Goal: Information Seeking & Learning: Check status

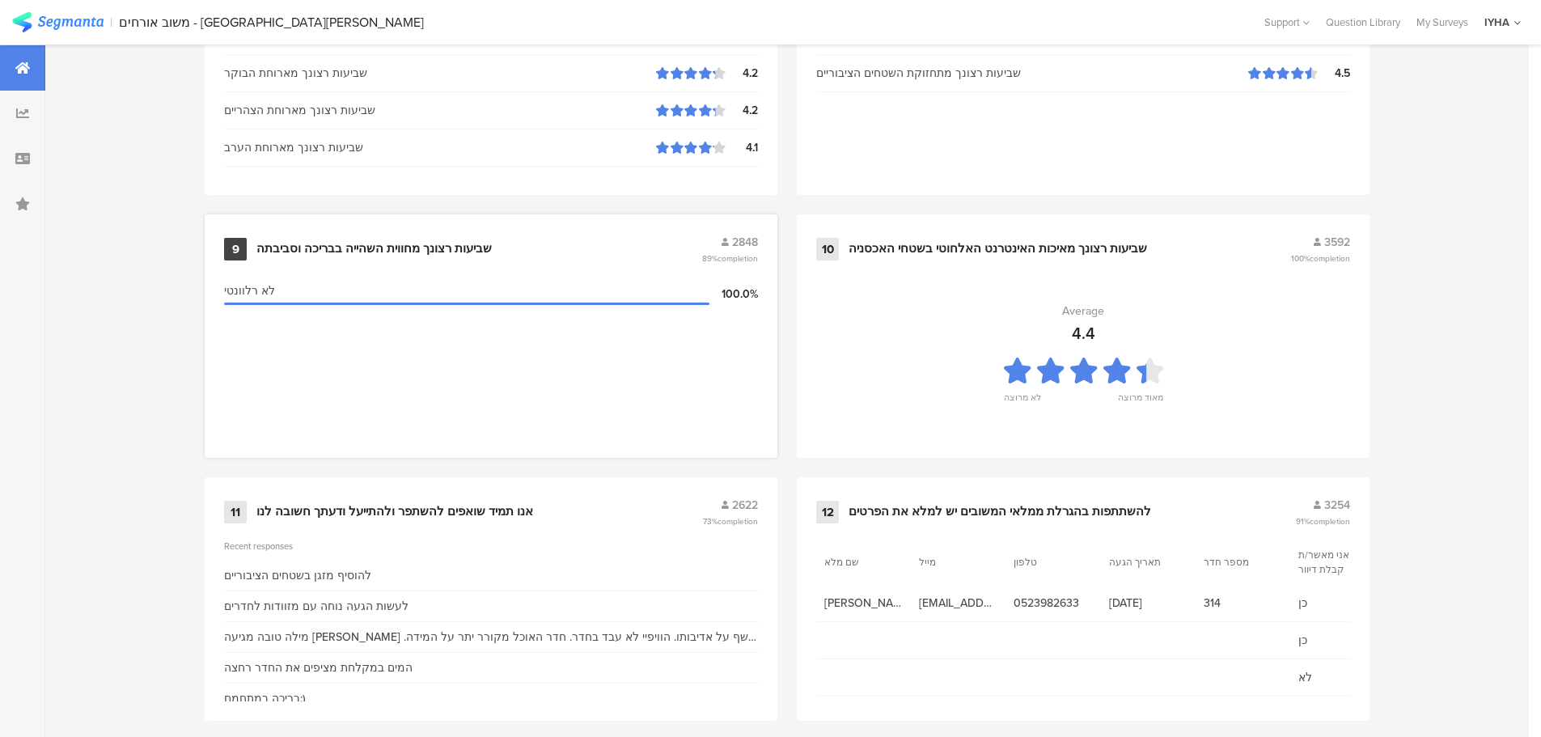
scroll to position [1635, 0]
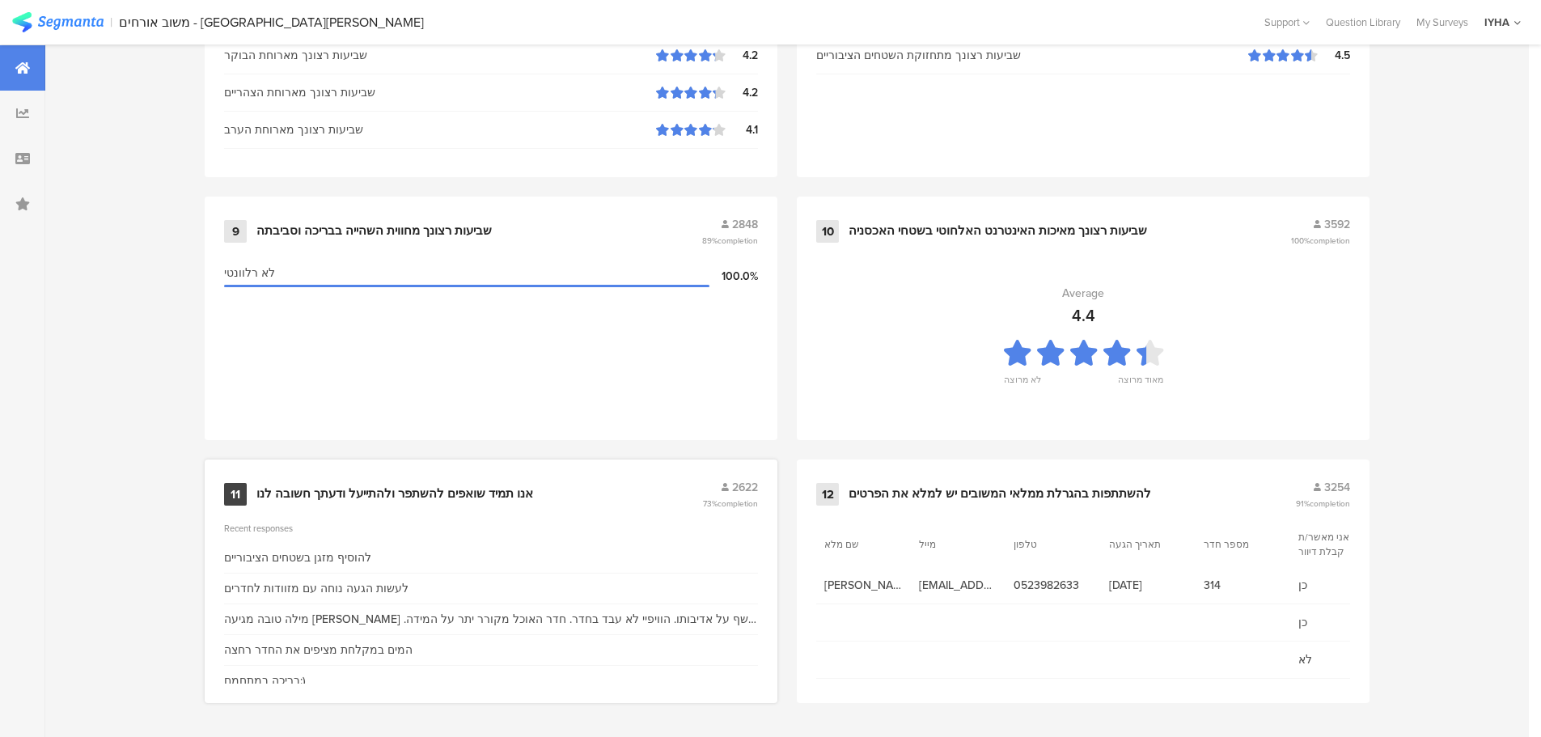
click at [362, 493] on div "אנו תמיד שואפים להשתפר ולהתייעל ודעתך חשובה לנו" at bounding box center [394, 494] width 277 height 16
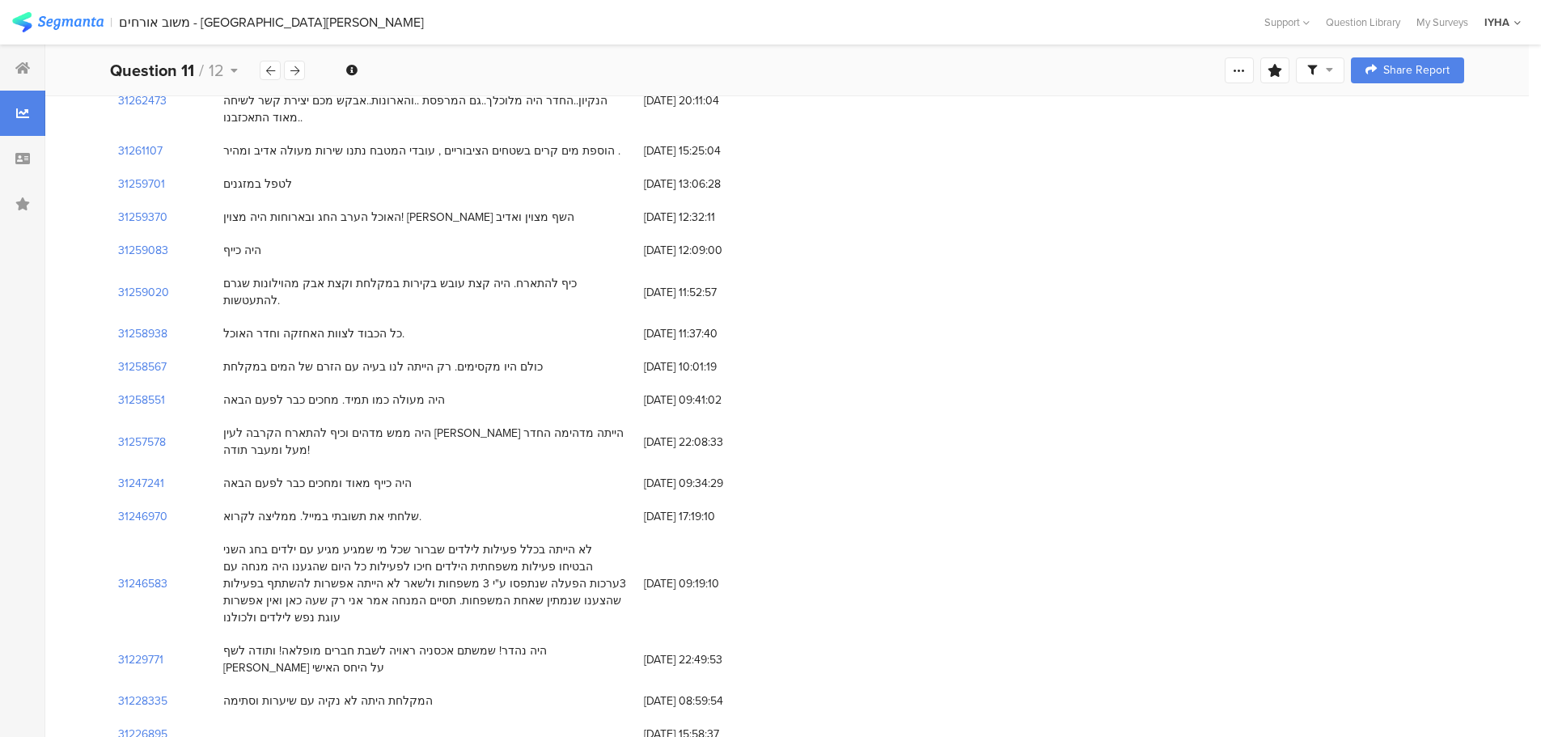
scroll to position [890, 0]
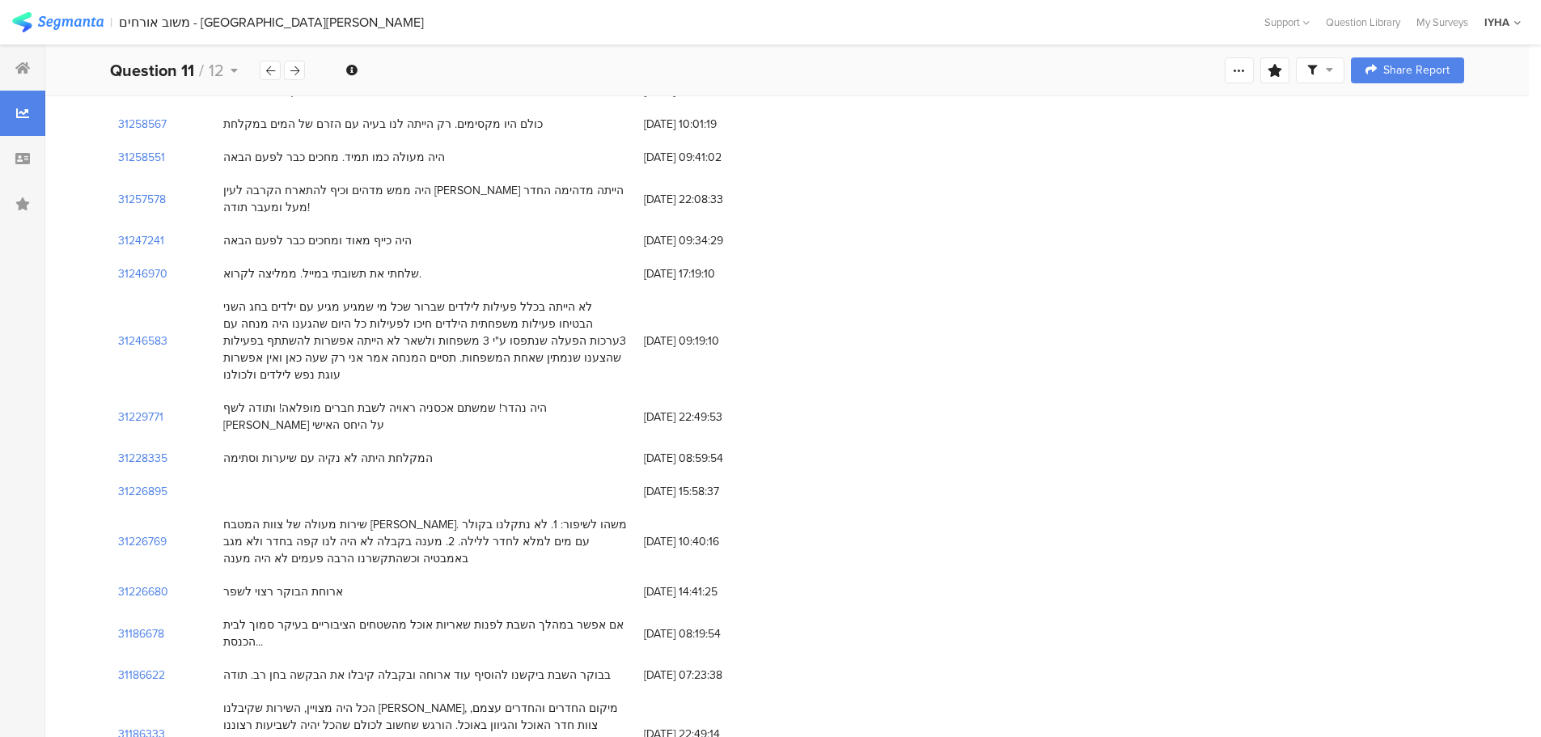
click at [667, 625] on span "[DATE] 08:19:54" at bounding box center [708, 633] width 129 height 17
click at [715, 666] on span "14/09/2025 at 07:23:38" at bounding box center [708, 674] width 129 height 17
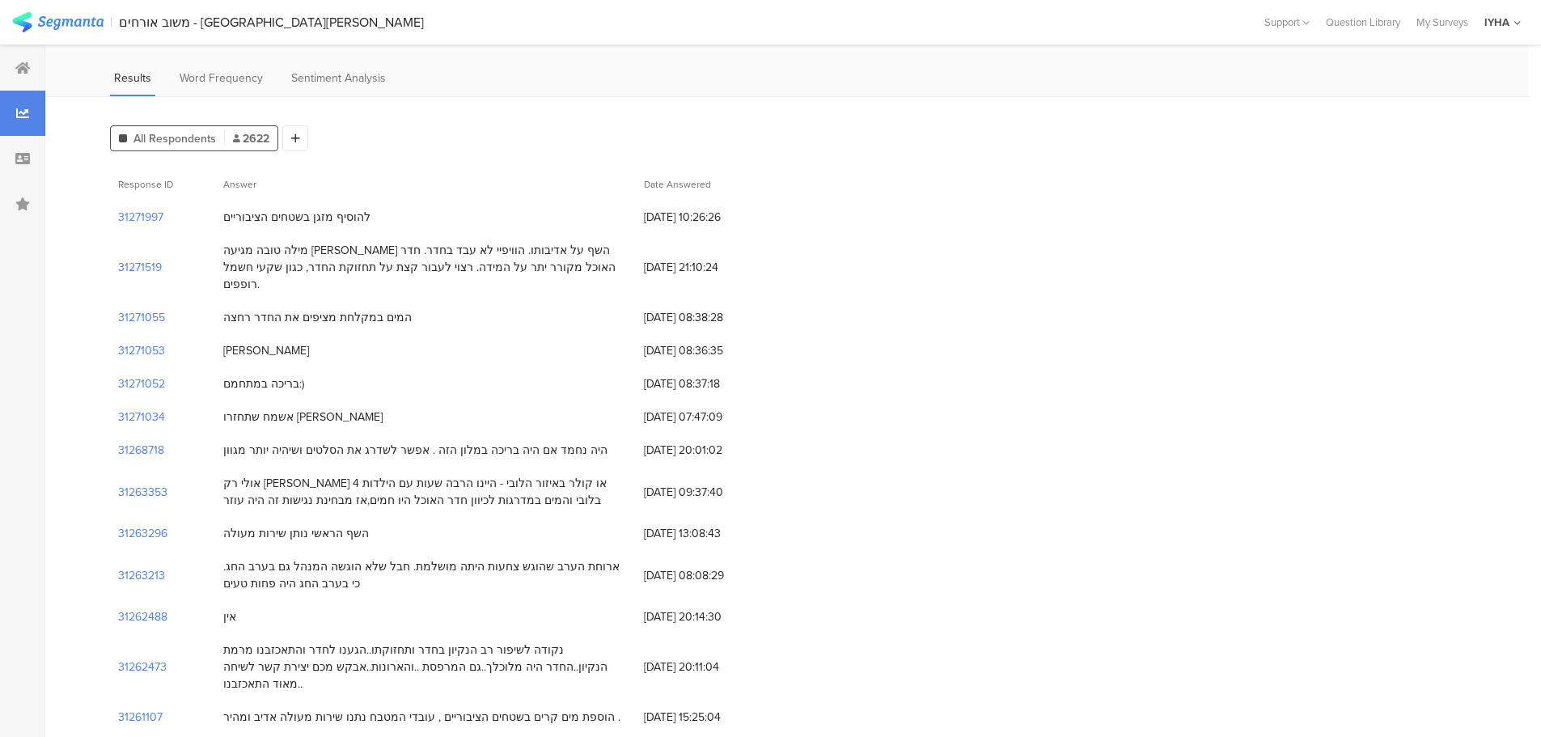
scroll to position [0, 0]
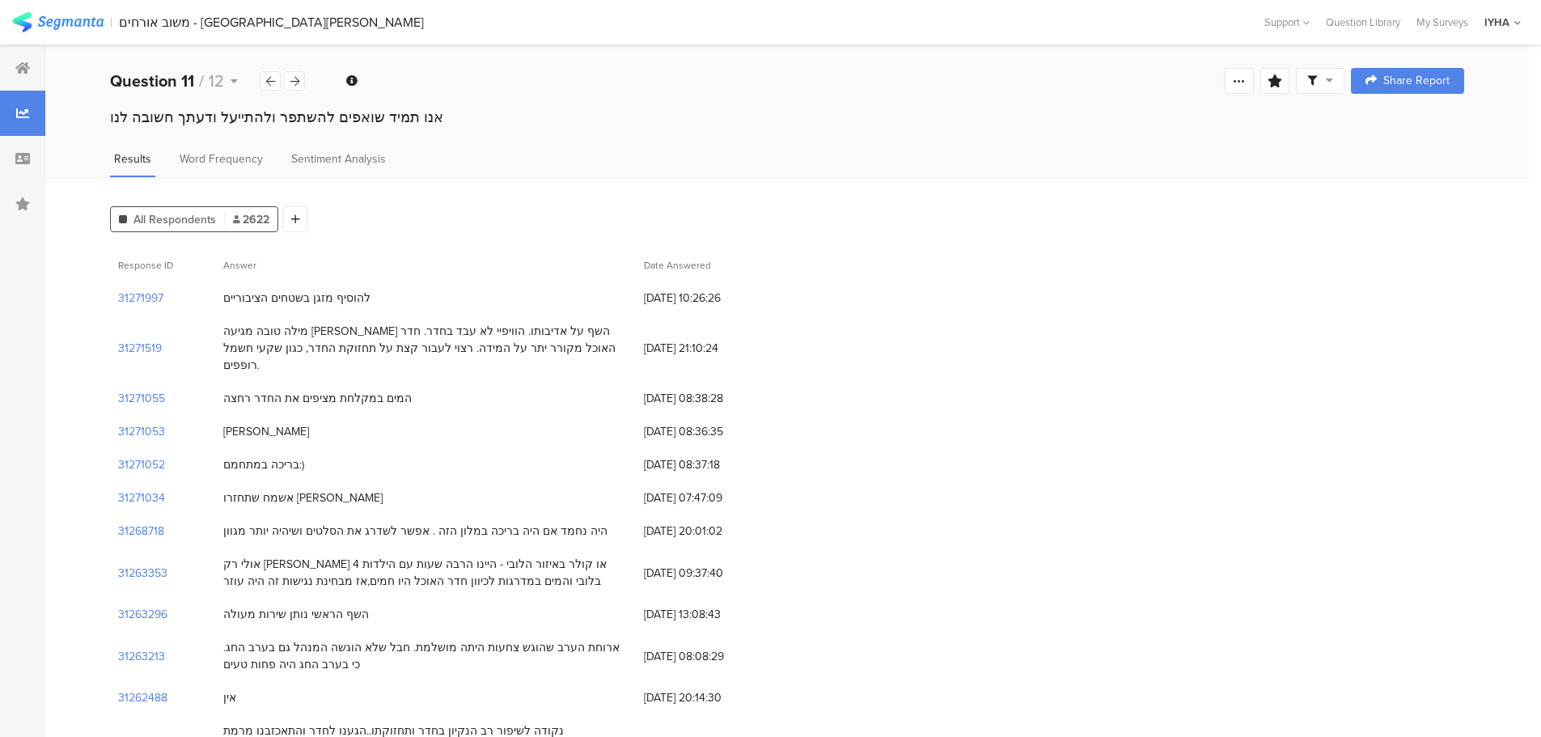
drag, startPoint x: 0, startPoint y: 41, endPoint x: 1294, endPoint y: 395, distance: 1341.6
click at [1294, 395] on div "31271055 המים במקלחת מציפים את החדר רחצה 27/09/2025 at 08:38:28" at bounding box center [787, 398] width 1354 height 33
click at [82, 19] on img at bounding box center [57, 22] width 91 height 20
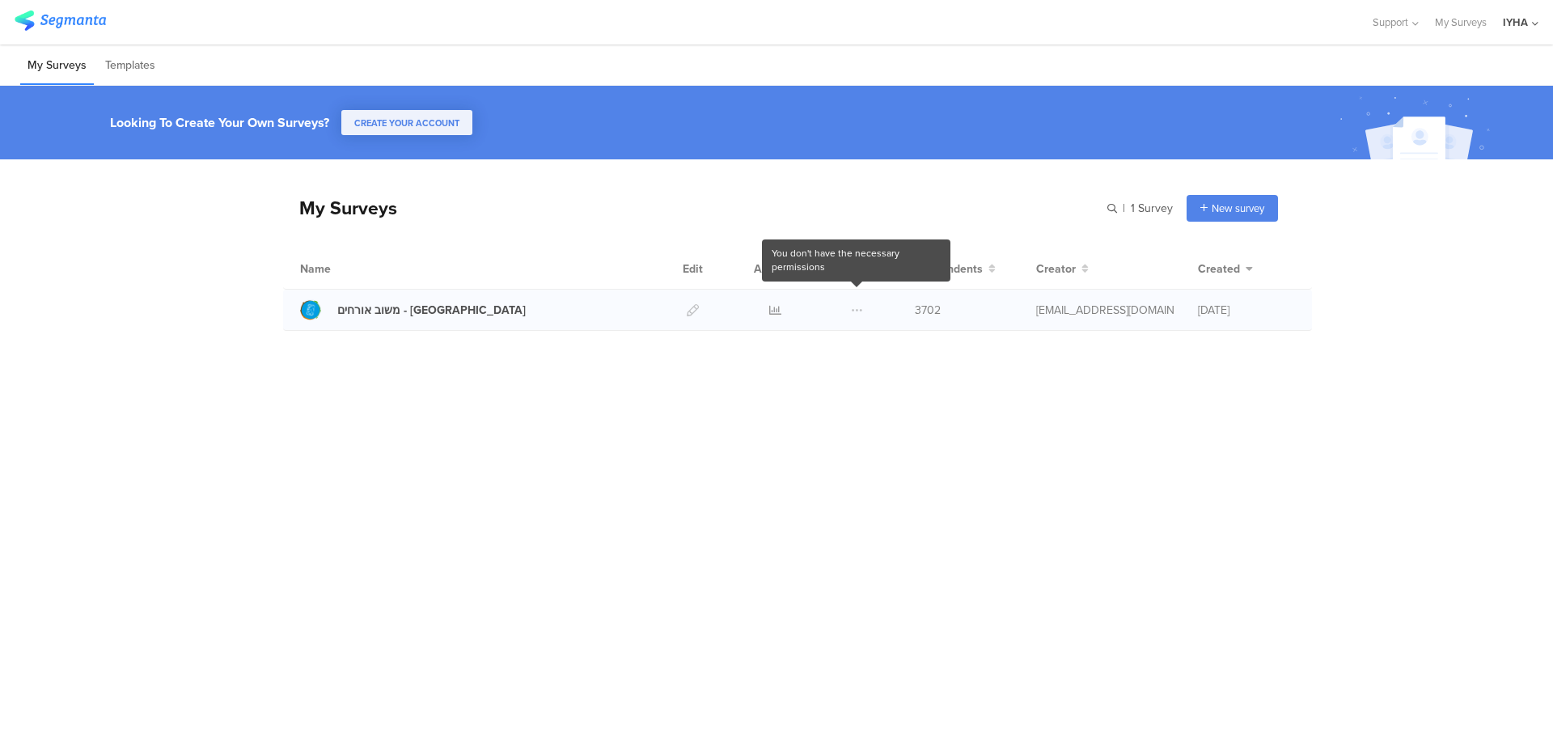
click at [852, 311] on span at bounding box center [857, 310] width 12 height 40
click at [1535, 27] on icon at bounding box center [1535, 24] width 6 height 12
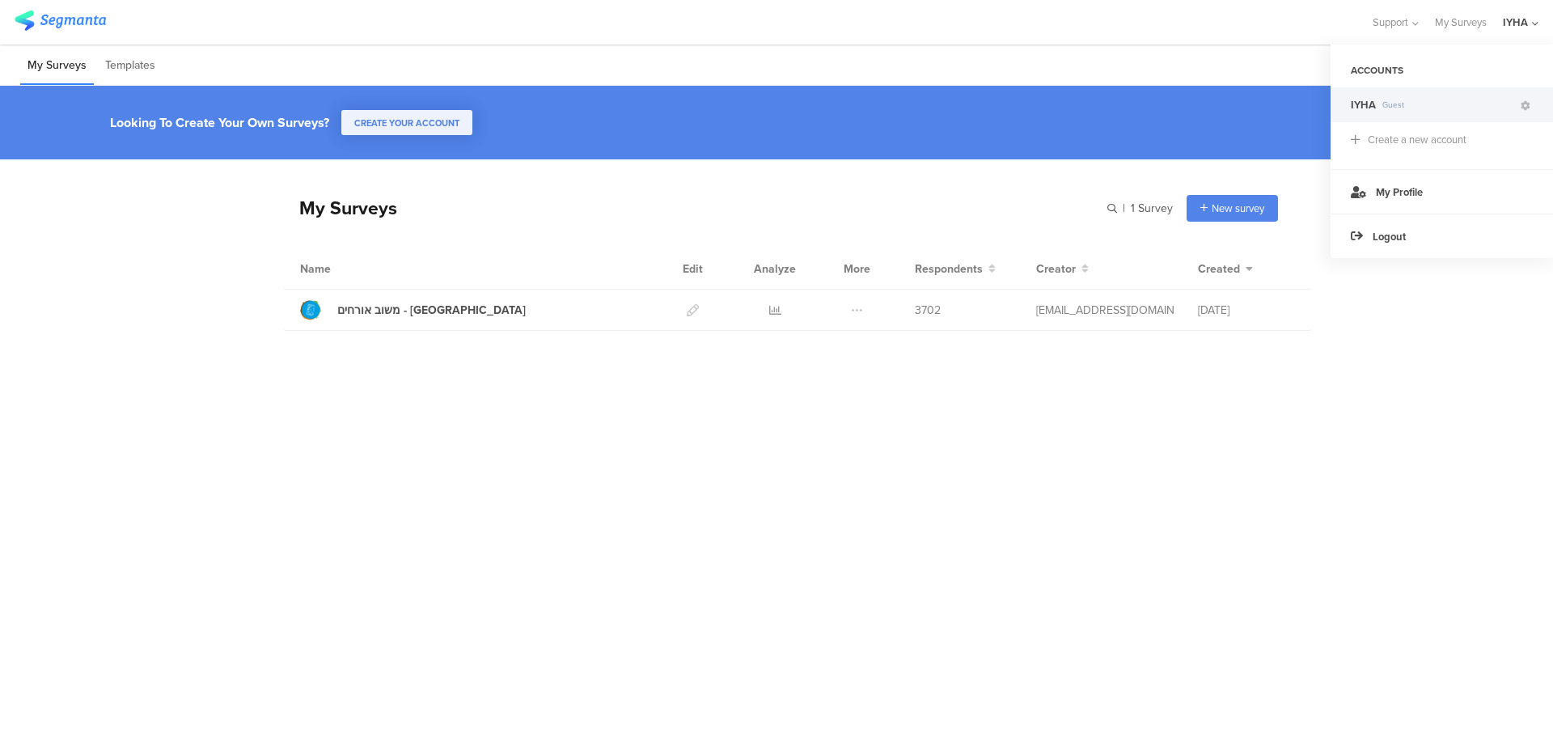
click at [1261, 412] on div "My Surveys | 1 Survey New survey Start from scratch Choose from templates Name …" at bounding box center [776, 407] width 1553 height 497
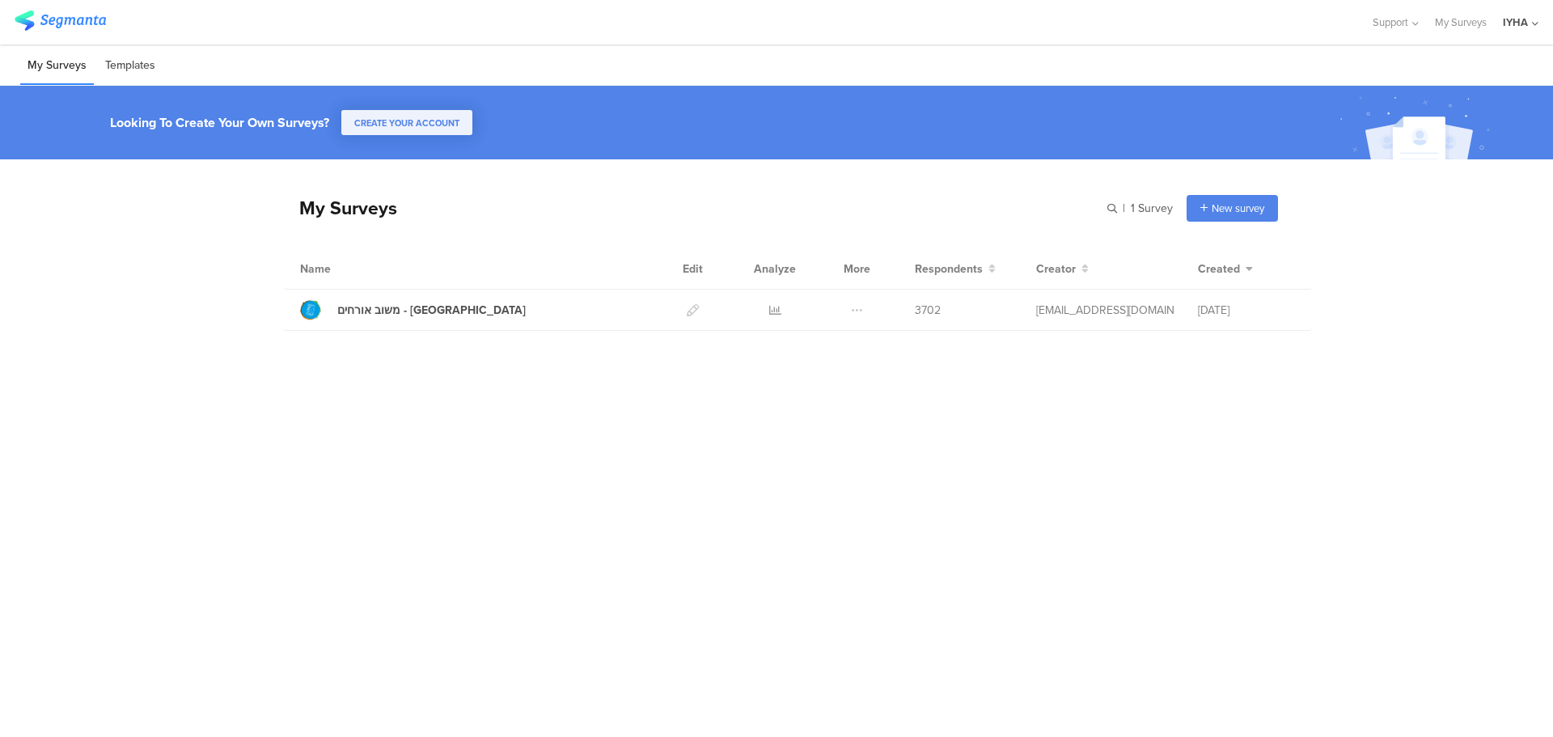
click at [125, 57] on li "Templates" at bounding box center [130, 66] width 65 height 38
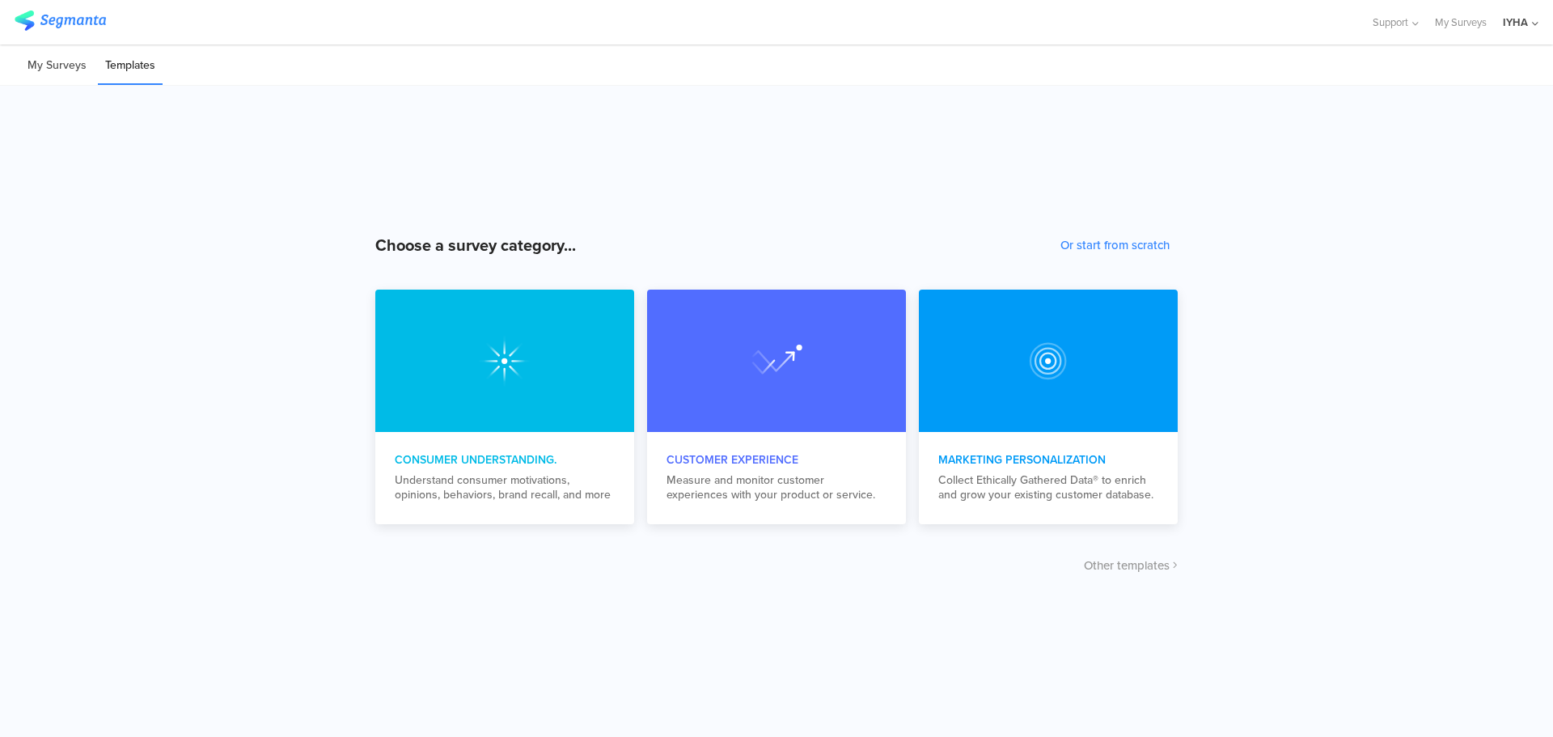
click at [47, 62] on li "My Surveys" at bounding box center [57, 66] width 74 height 38
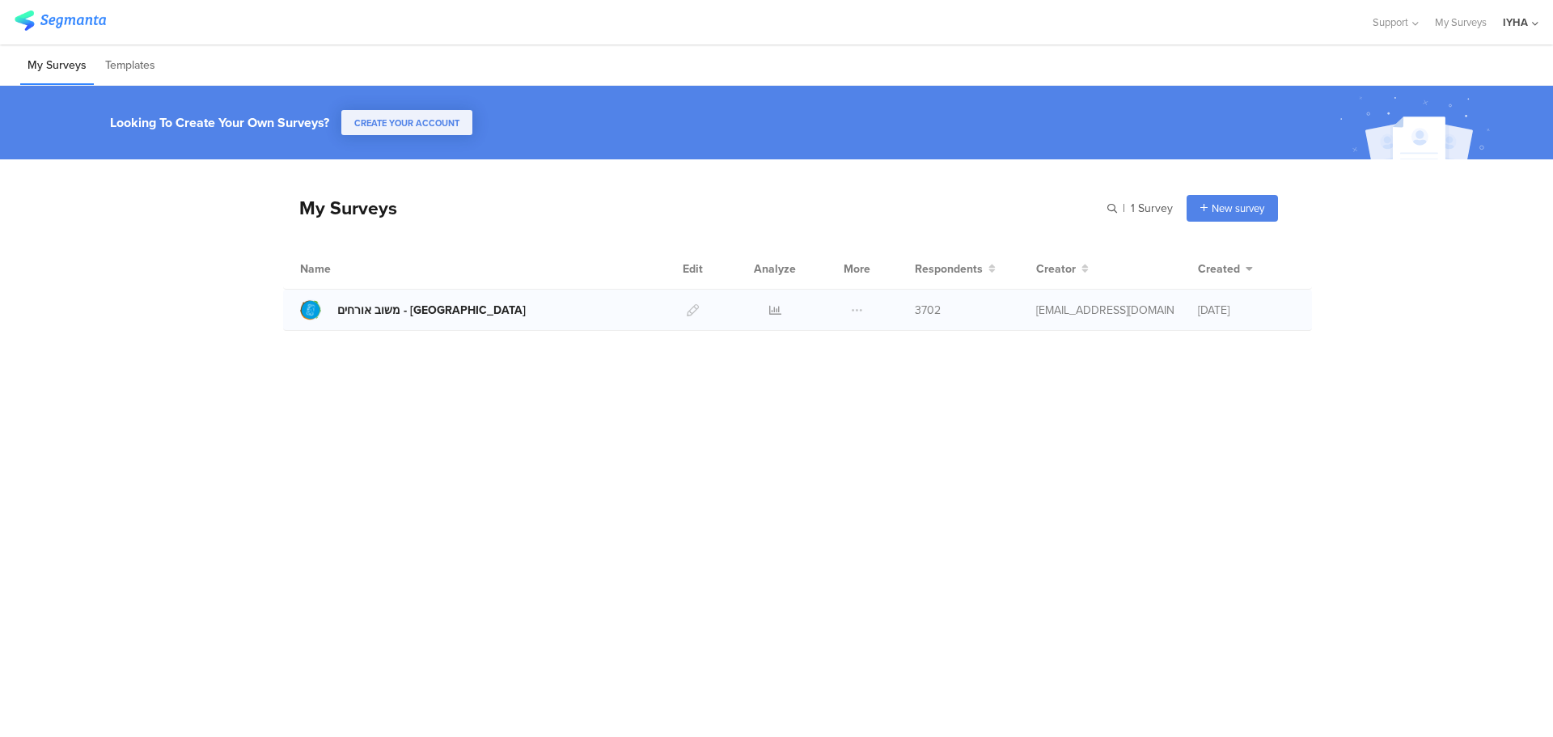
click at [308, 307] on div at bounding box center [310, 309] width 21 height 21
click at [779, 304] on icon at bounding box center [775, 310] width 12 height 12
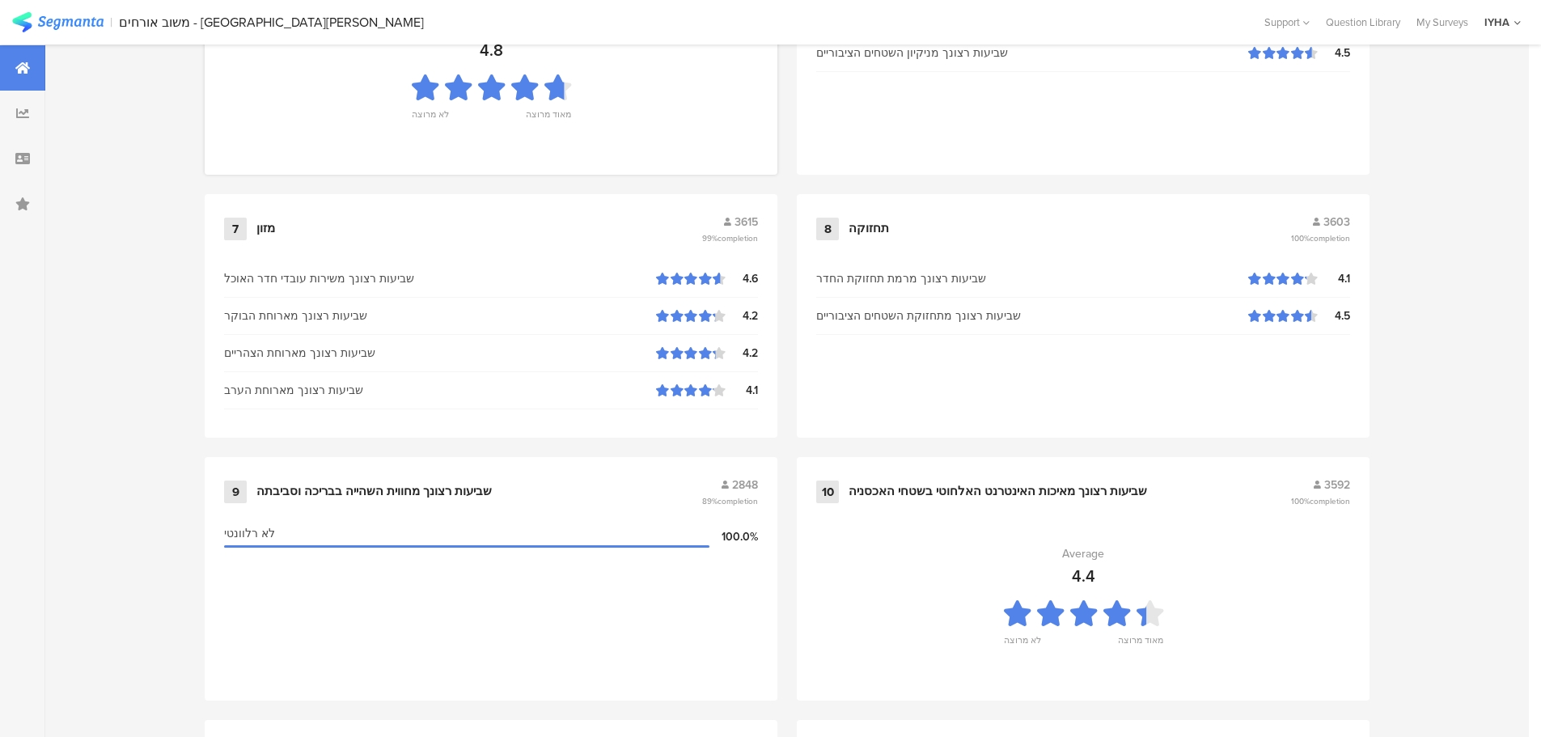
scroll to position [1635, 0]
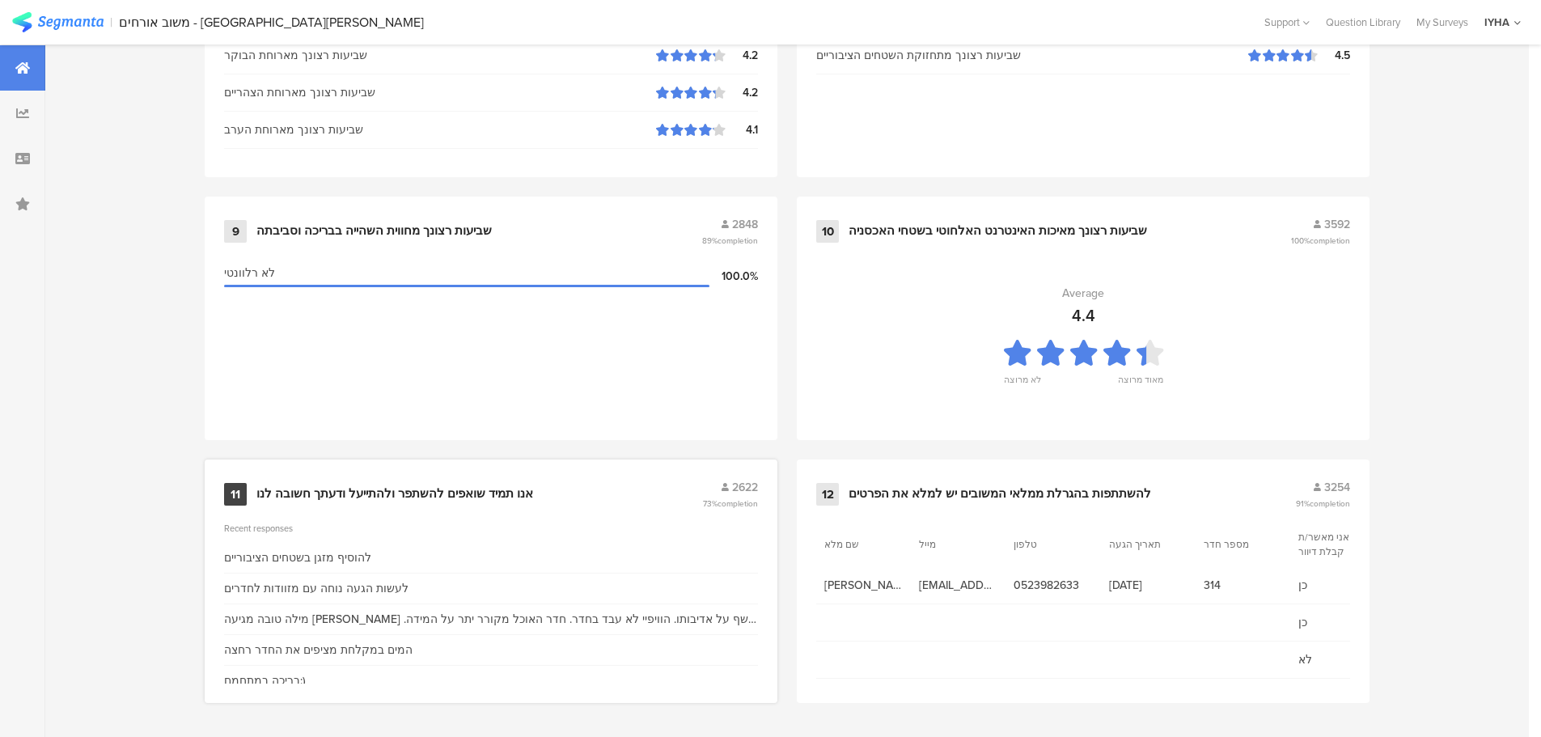
click at [358, 497] on div "אנו תמיד שואפים להשתפר ולהתייעל ודעתך חשובה לנו" at bounding box center [394, 494] width 277 height 16
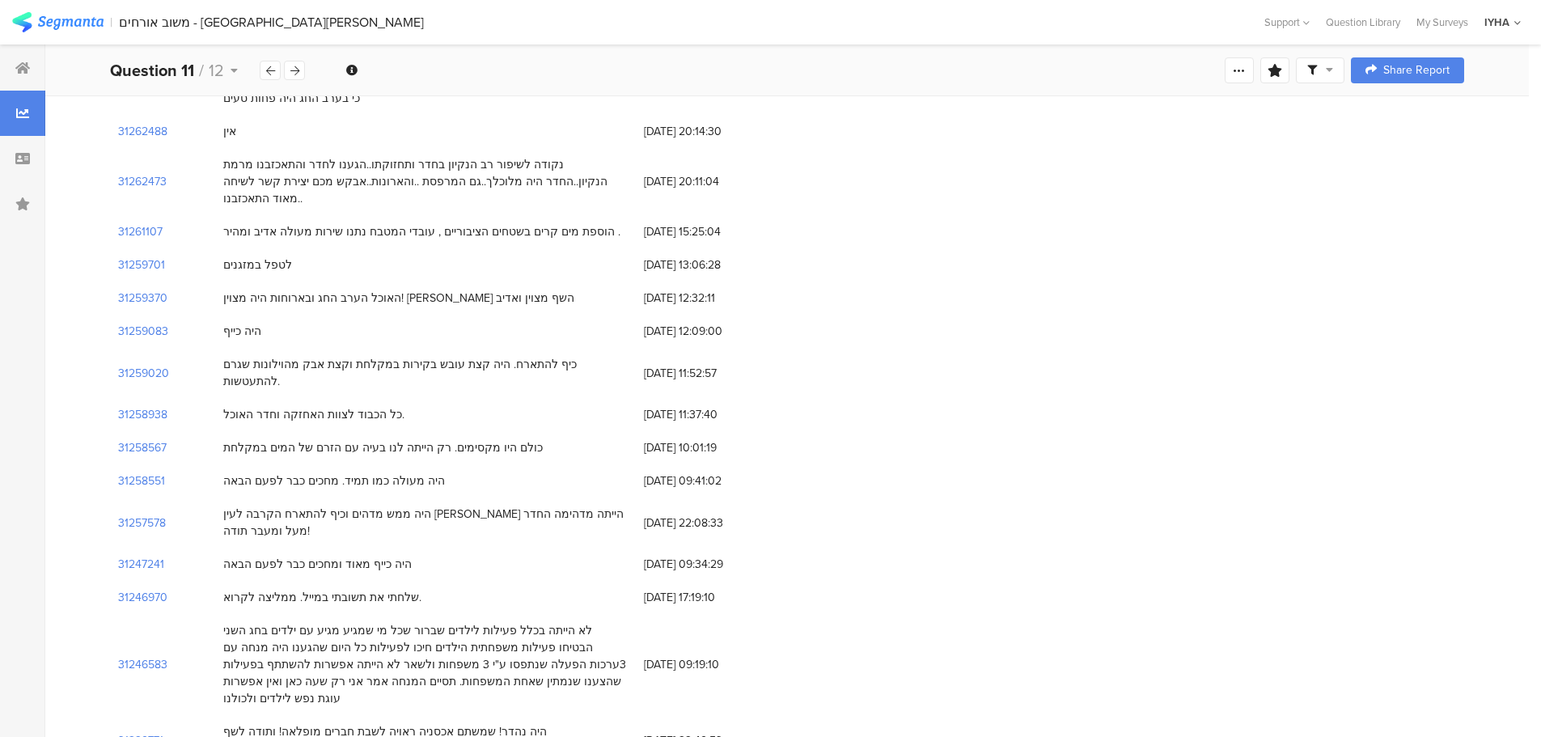
scroll to position [890, 0]
